Goal: Task Accomplishment & Management: Manage account settings

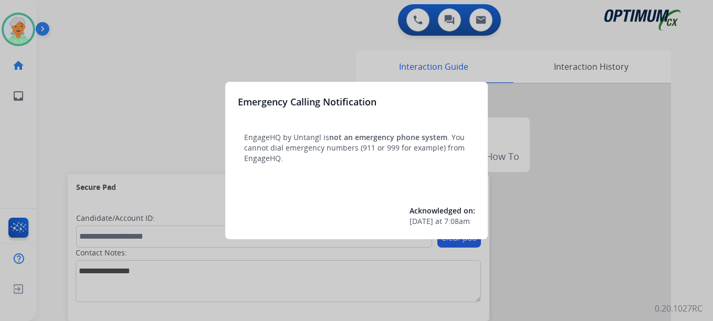
click at [32, 34] on div at bounding box center [356, 160] width 713 height 321
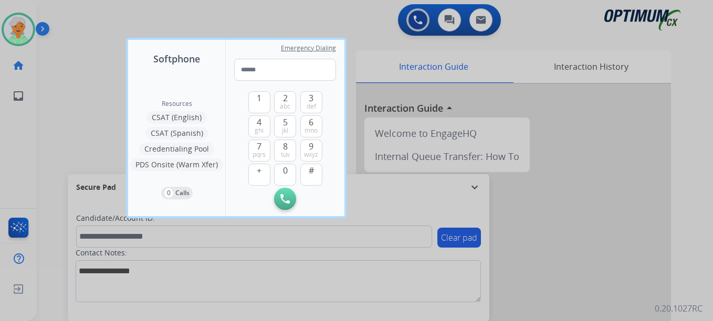
click at [32, 34] on div at bounding box center [356, 160] width 713 height 321
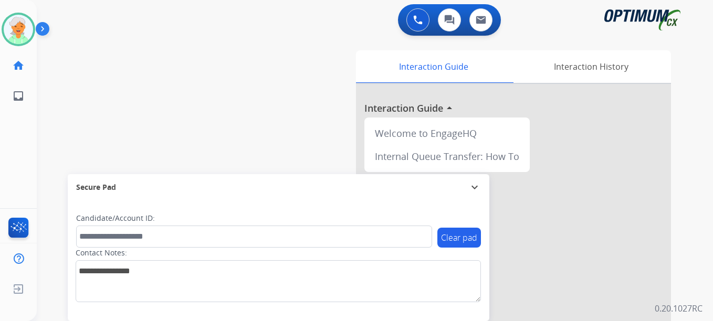
click at [32, 34] on img at bounding box center [18, 29] width 29 height 29
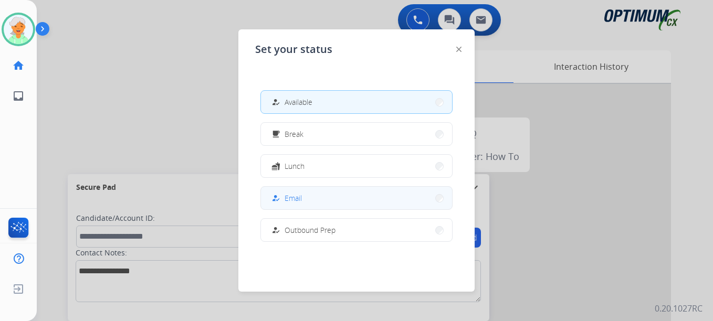
click at [343, 191] on button "how_to_reg Email" at bounding box center [356, 198] width 191 height 23
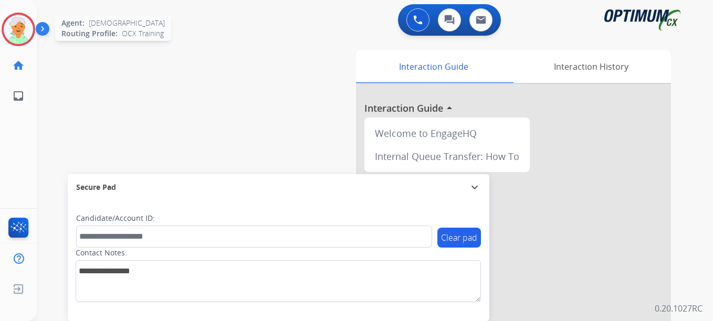
click at [9, 32] on img at bounding box center [18, 29] width 29 height 29
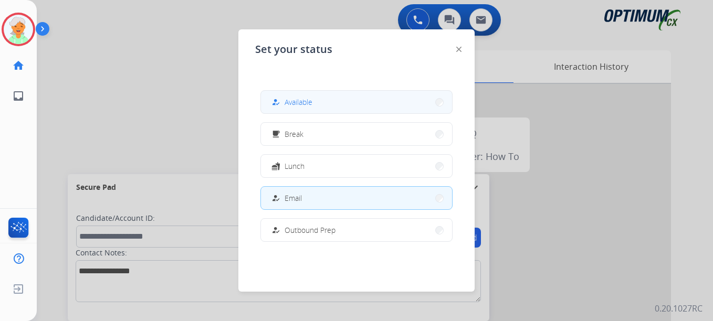
click at [315, 104] on button "how_to_reg Available" at bounding box center [356, 102] width 191 height 23
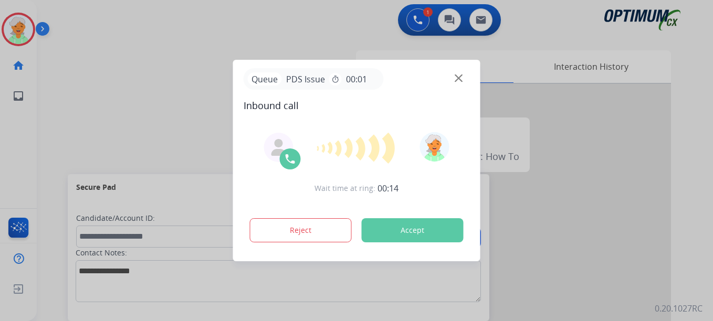
click at [399, 231] on button "Accept" at bounding box center [413, 230] width 102 height 24
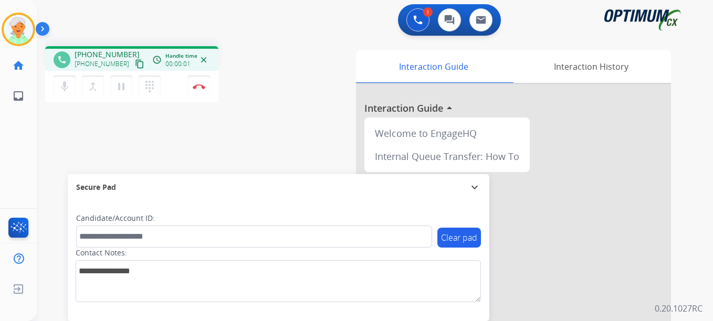
click at [135, 63] on mat-icon "content_copy" at bounding box center [139, 63] width 9 height 9
click at [135, 64] on mat-icon "content_copy" at bounding box center [139, 63] width 9 height 9
click at [199, 86] on img at bounding box center [199, 86] width 13 height 5
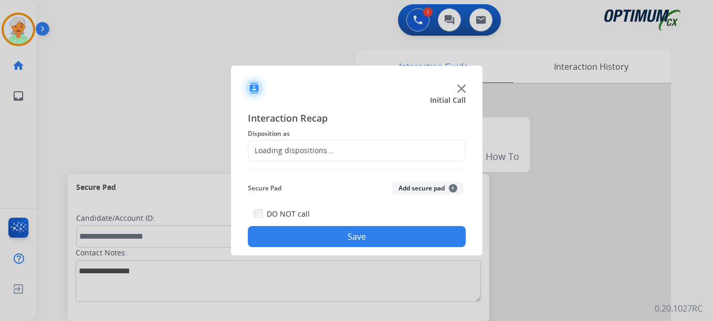
click at [345, 153] on div "Loading dispositions..." at bounding box center [357, 150] width 218 height 21
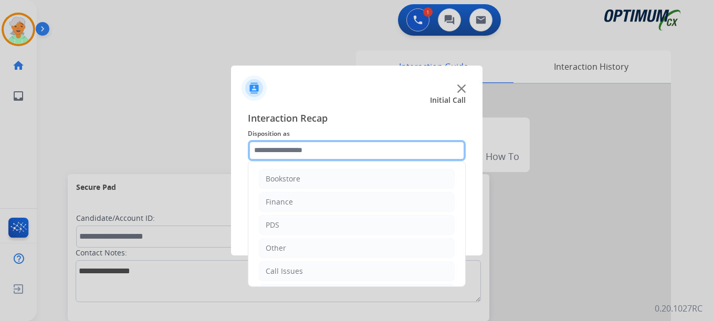
click at [342, 151] on input "text" at bounding box center [357, 150] width 218 height 21
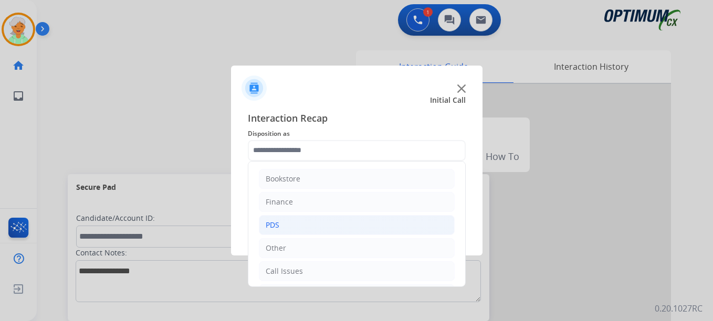
click at [294, 225] on li "PDS" at bounding box center [357, 225] width 196 height 20
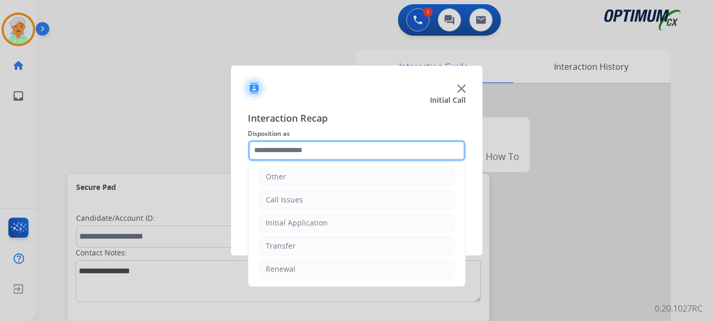
scroll to position [264, 0]
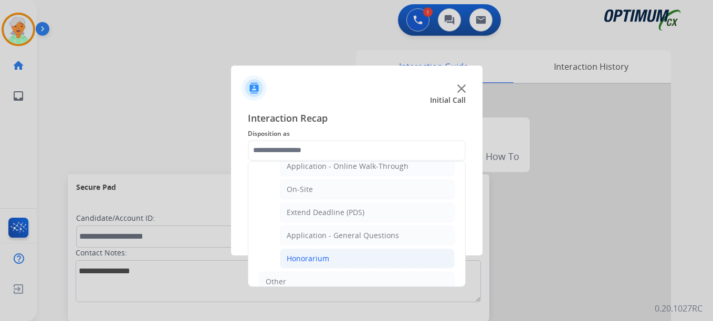
click at [333, 254] on li "Honorarium" at bounding box center [367, 259] width 175 height 20
type input "**********"
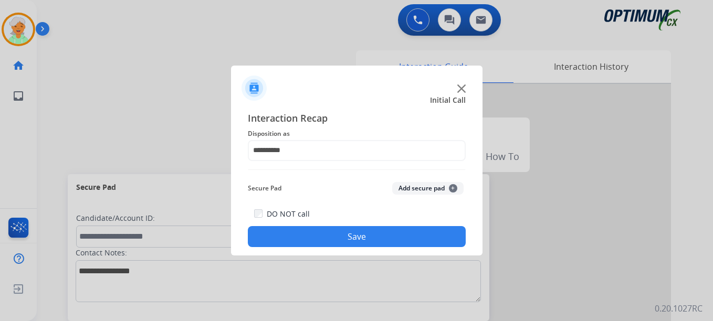
click at [341, 242] on button "Save" at bounding box center [357, 236] width 218 height 21
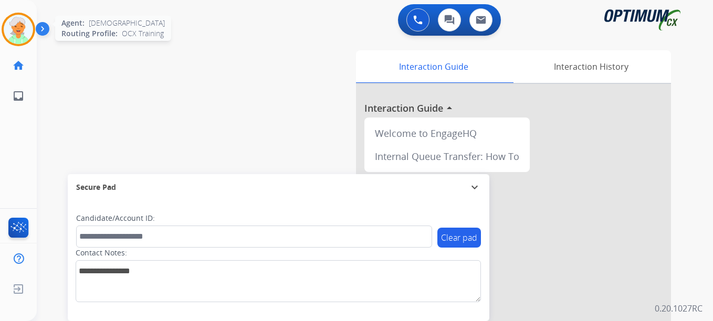
click at [18, 32] on img at bounding box center [18, 29] width 29 height 29
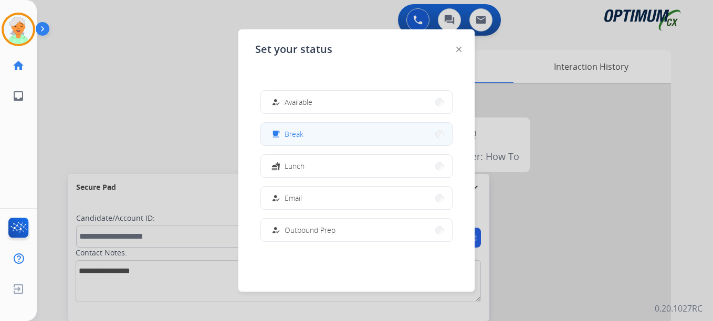
click at [318, 141] on button "free_breakfast Break" at bounding box center [356, 134] width 191 height 23
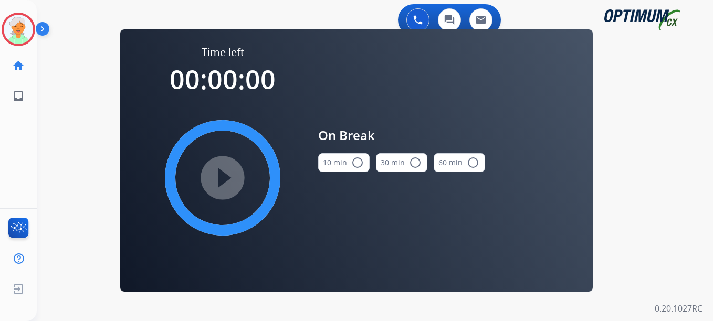
click at [358, 168] on mat-icon "radio_button_unchecked" at bounding box center [357, 162] width 13 height 13
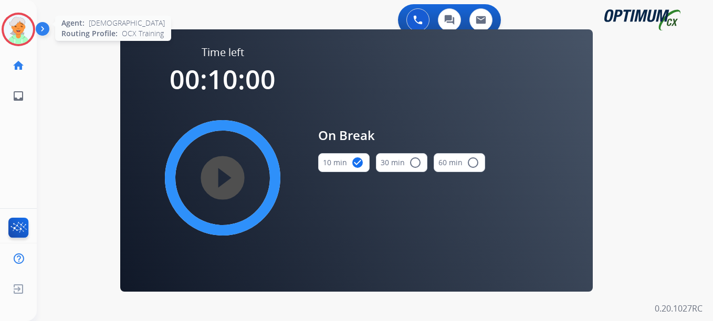
click at [19, 31] on img at bounding box center [18, 29] width 29 height 29
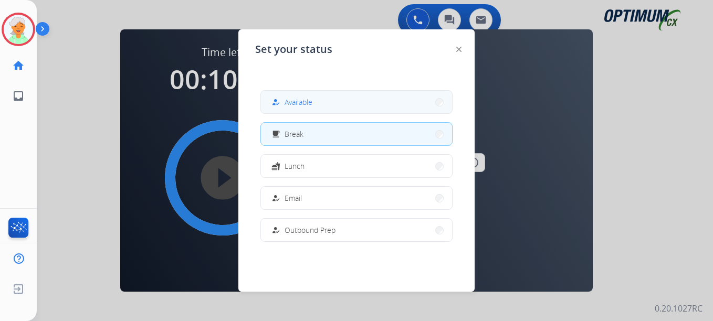
click at [323, 103] on button "how_to_reg Available" at bounding box center [356, 102] width 191 height 23
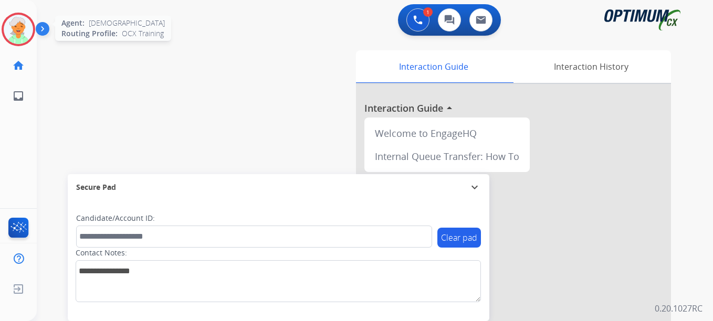
click at [19, 28] on img at bounding box center [18, 29] width 29 height 29
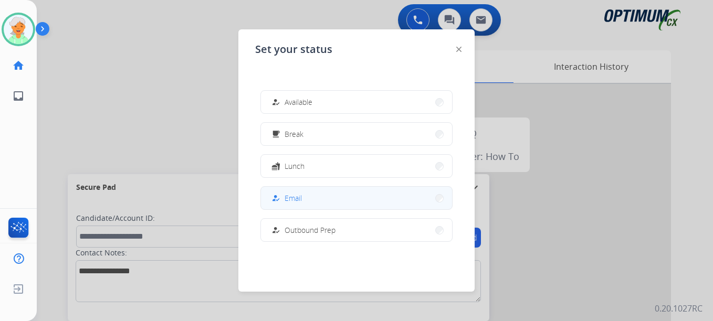
click at [319, 190] on button "how_to_reg Email" at bounding box center [356, 198] width 191 height 23
